Goal: Obtain resource: Download file/media

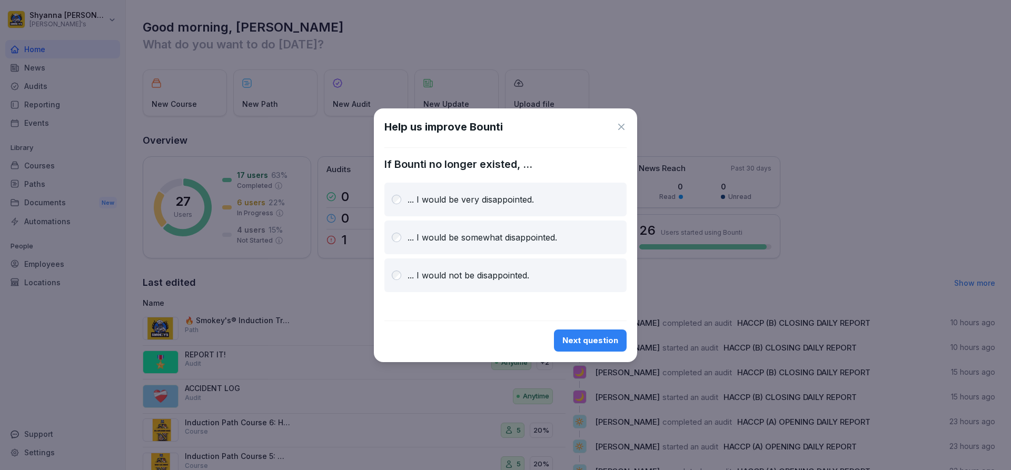
click at [602, 346] on button "Next question" at bounding box center [590, 341] width 73 height 22
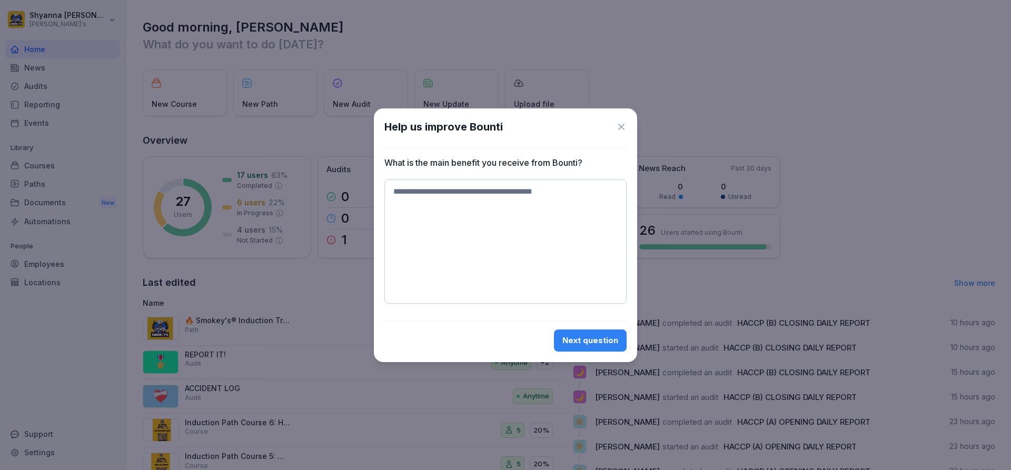
click at [617, 124] on icon at bounding box center [621, 127] width 11 height 11
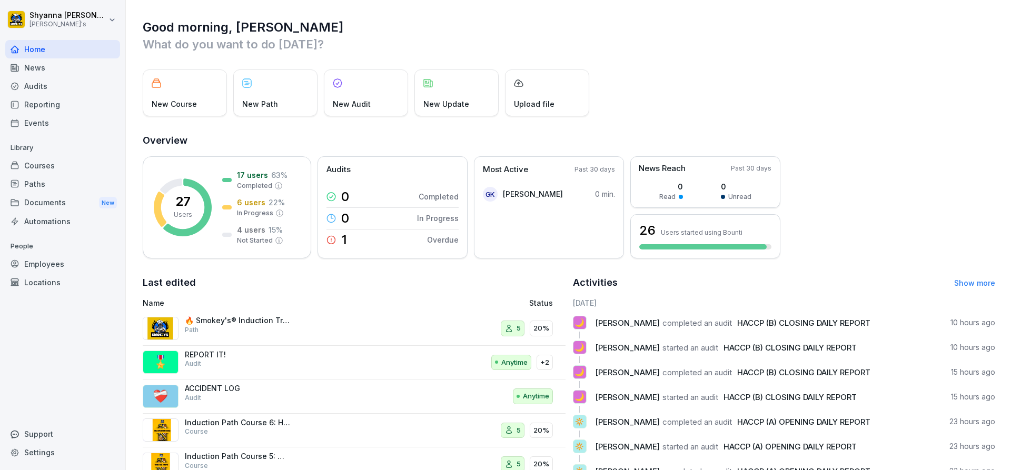
click at [94, 83] on div "Audits" at bounding box center [62, 86] width 115 height 18
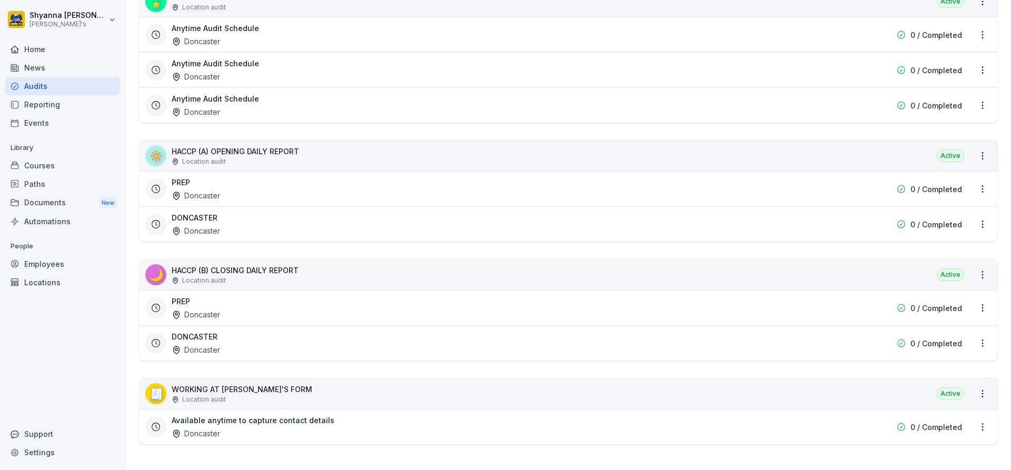
scroll to position [392, 0]
click at [245, 331] on div "DONCASTER Doncaster" at bounding box center [501, 343] width 658 height 24
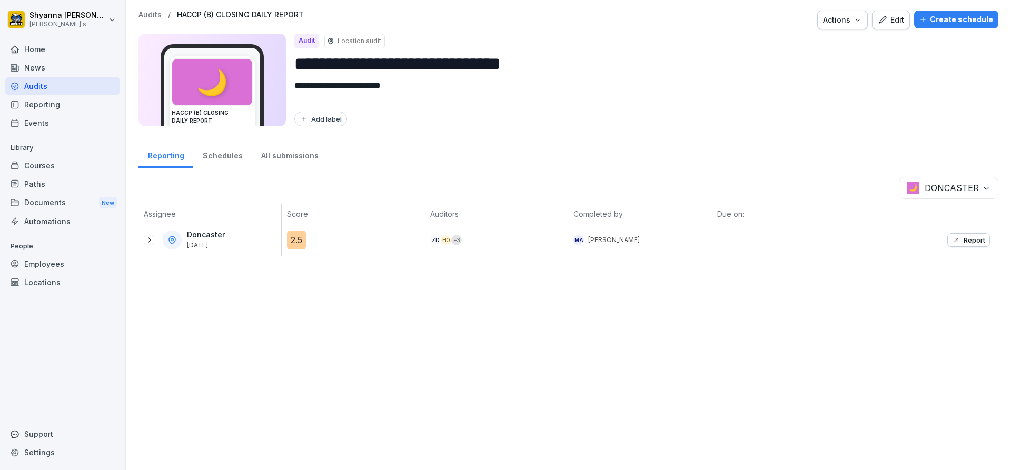
click at [969, 242] on p "Report" at bounding box center [974, 240] width 22 height 8
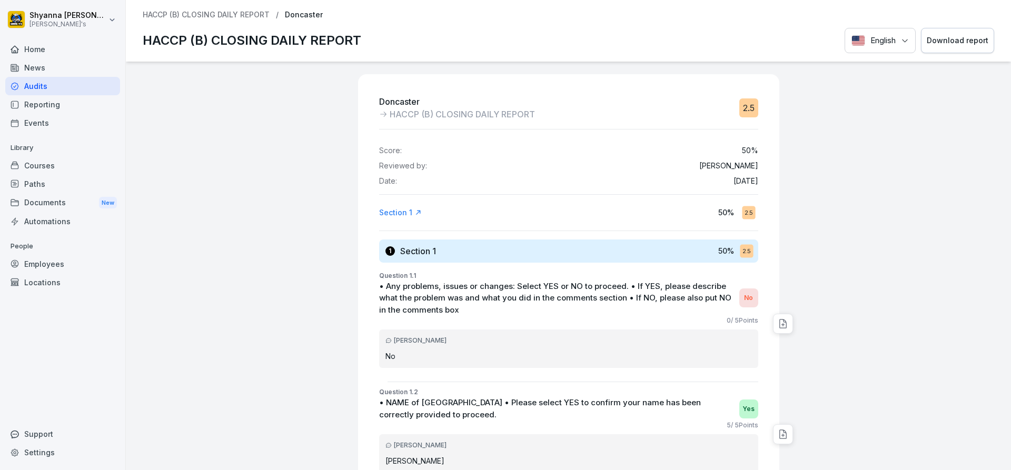
click at [966, 41] on div "Download report" at bounding box center [957, 41] width 62 height 12
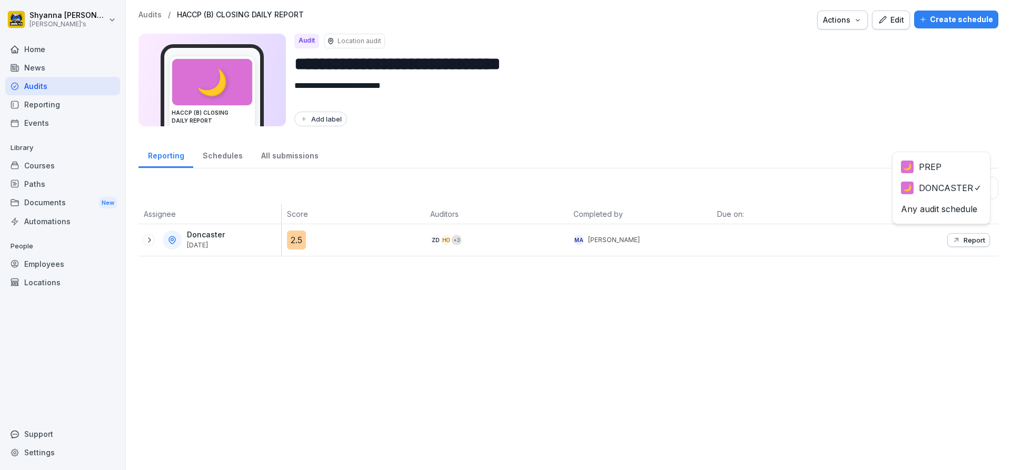
click at [954, 193] on body "**********" at bounding box center [505, 235] width 1011 height 470
click at [953, 182] on body "**********" at bounding box center [505, 235] width 1011 height 470
click at [761, 175] on html "**********" at bounding box center [505, 235] width 1011 height 470
click at [959, 234] on button "Report" at bounding box center [968, 240] width 43 height 14
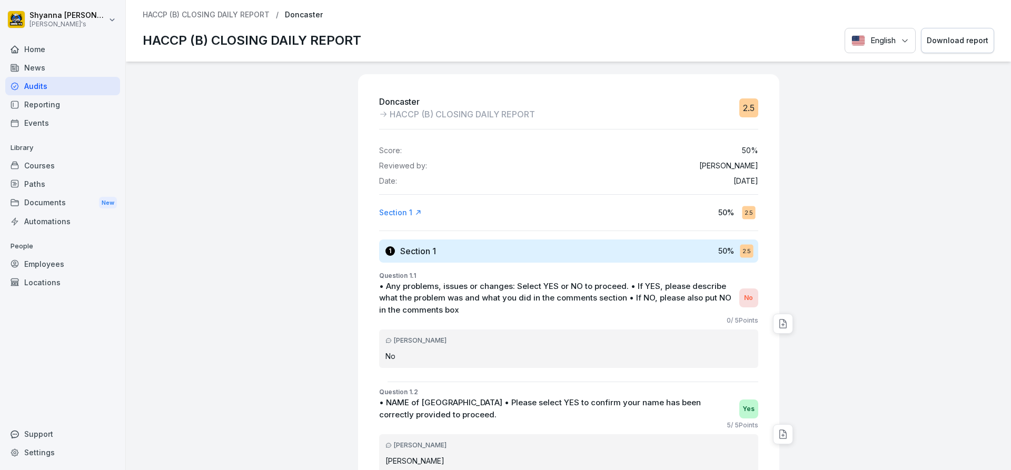
click at [949, 33] on button "Download report" at bounding box center [957, 41] width 73 height 26
click at [961, 48] on button "Download report" at bounding box center [957, 41] width 73 height 26
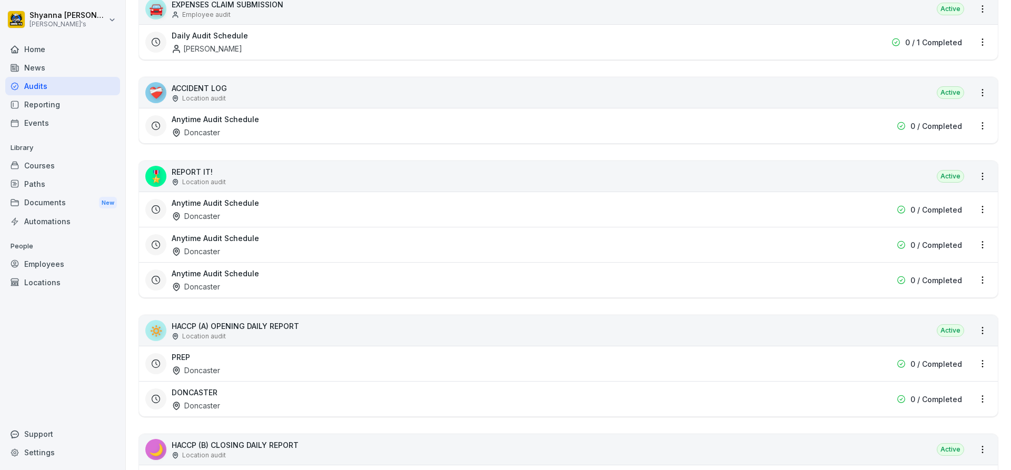
scroll to position [211, 0]
click at [228, 403] on div "DONCASTER Doncaster" at bounding box center [501, 398] width 658 height 24
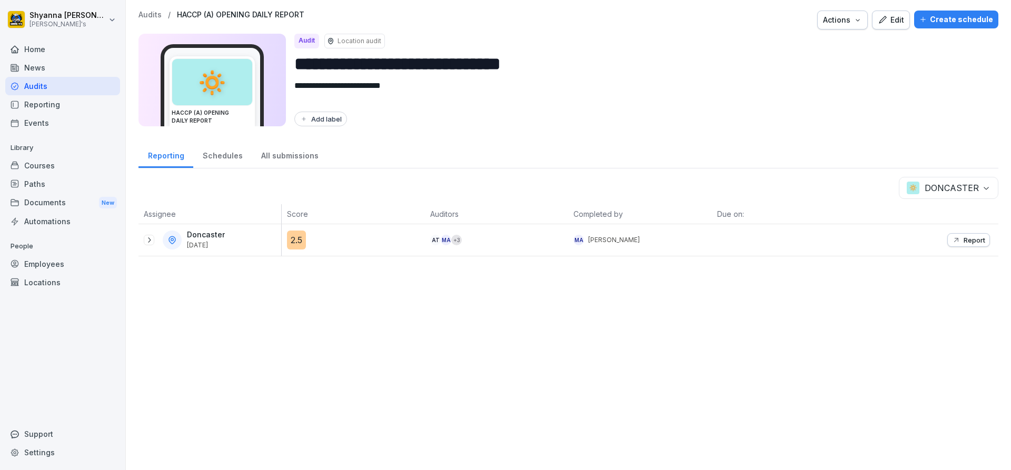
click at [971, 242] on p "Report" at bounding box center [974, 240] width 22 height 8
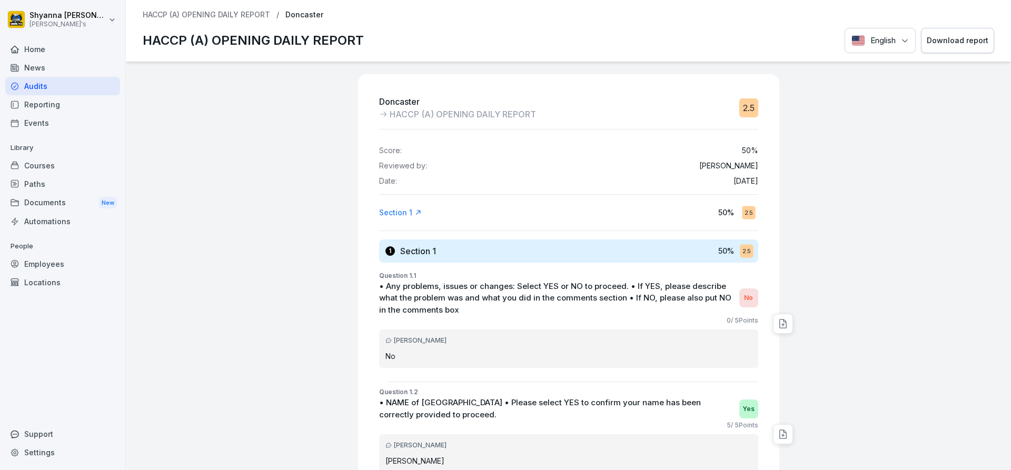
click at [965, 44] on div "Download report" at bounding box center [957, 41] width 62 height 12
